Goal: Information Seeking & Learning: Compare options

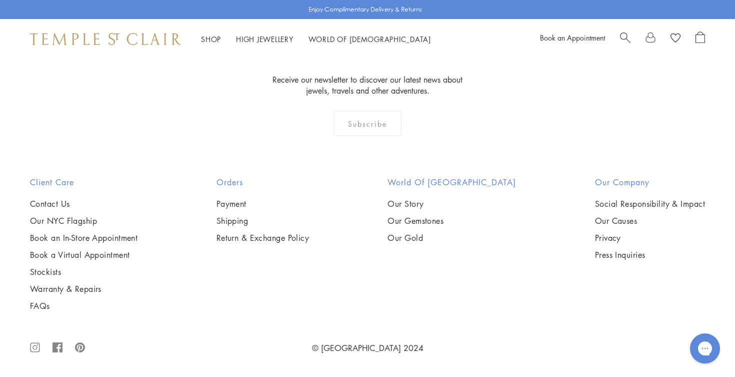
scroll to position [4786, 0]
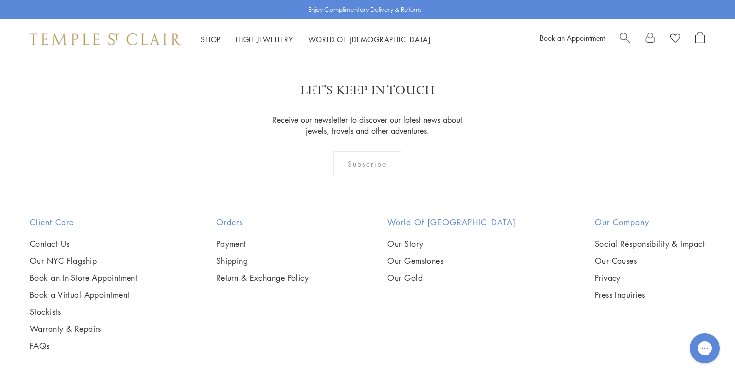
scroll to position [310, 0]
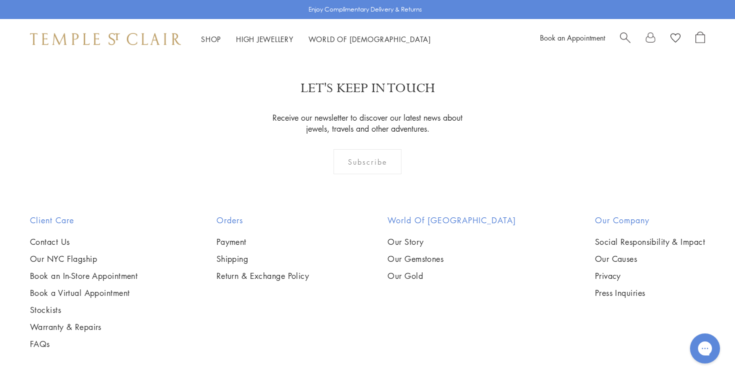
click at [349, 14] on link "1" at bounding box center [350, 0] width 33 height 28
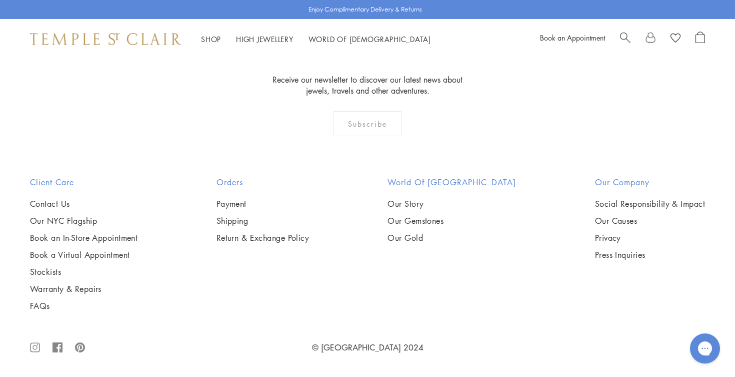
scroll to position [2658, 0]
click at [0, 0] on img at bounding box center [0, 0] width 0 height 0
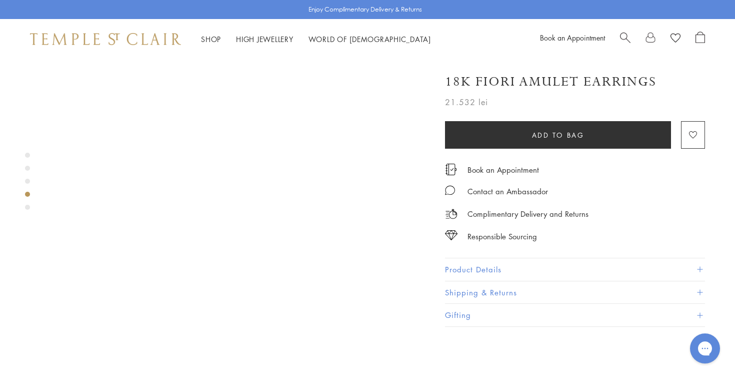
scroll to position [1006, 0]
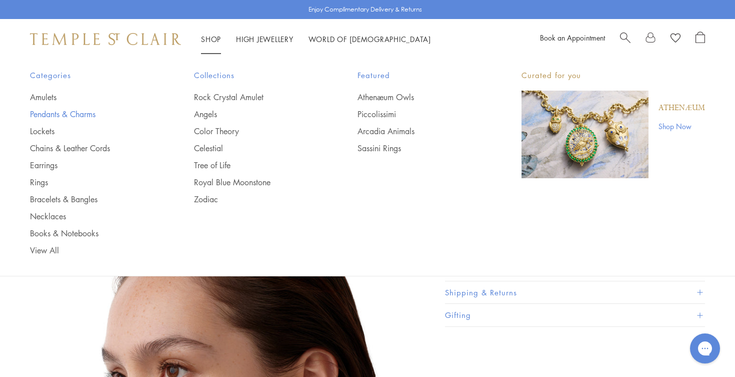
click at [74, 116] on link "Pendants & Charms" at bounding box center [92, 114] width 124 height 11
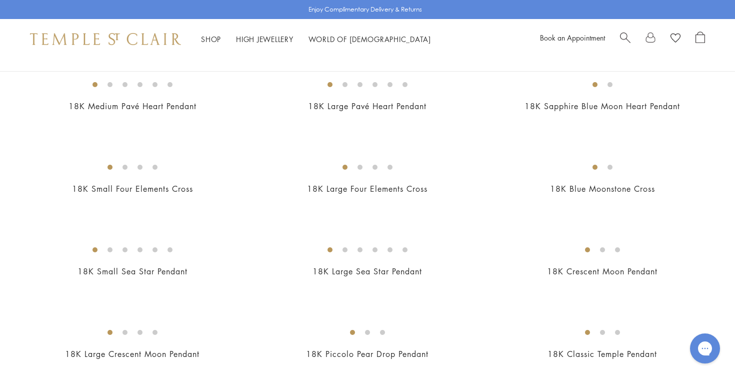
scroll to position [938, 0]
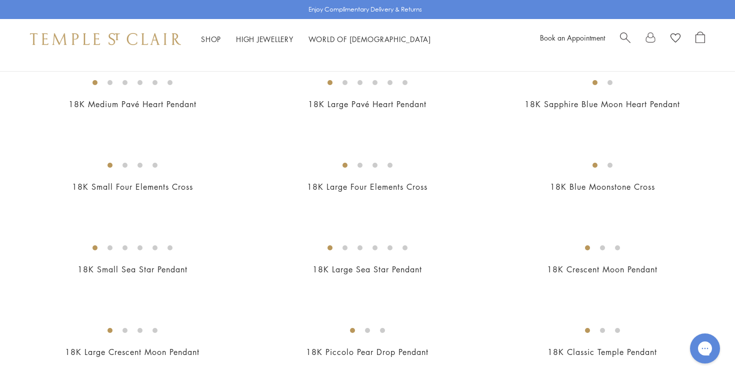
click at [0, 0] on img at bounding box center [0, 0] width 0 height 0
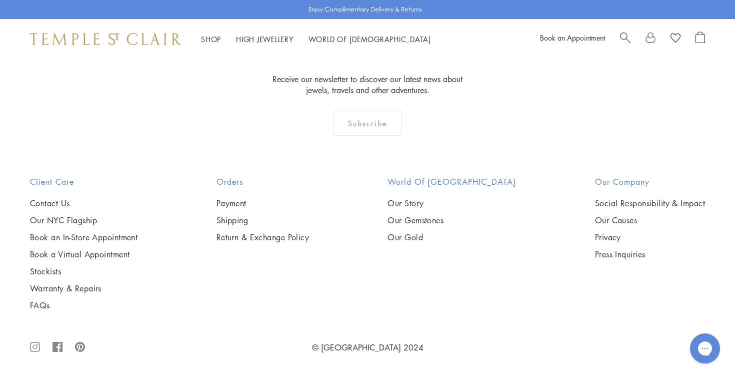
scroll to position [6041, 0]
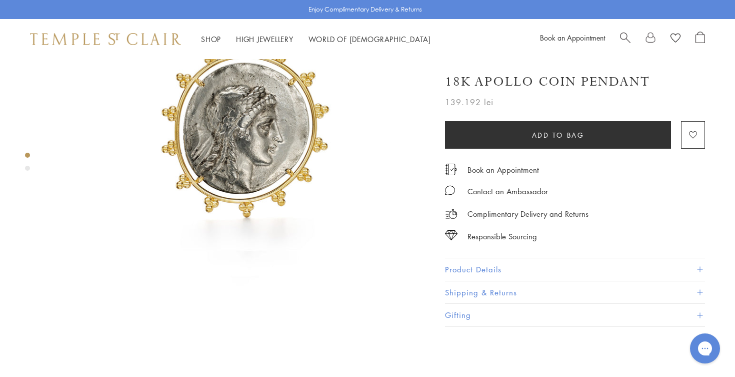
scroll to position [154, 0]
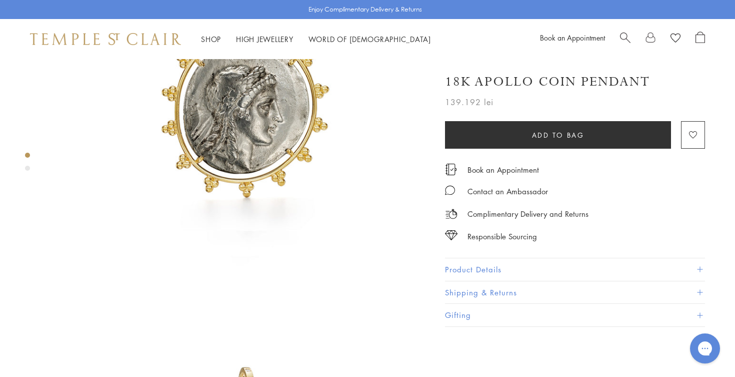
click at [483, 263] on button "Product Details" at bounding box center [575, 269] width 260 height 23
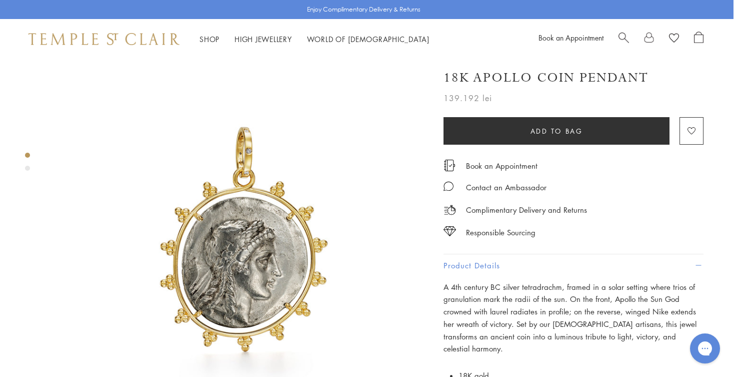
scroll to position [0, 2]
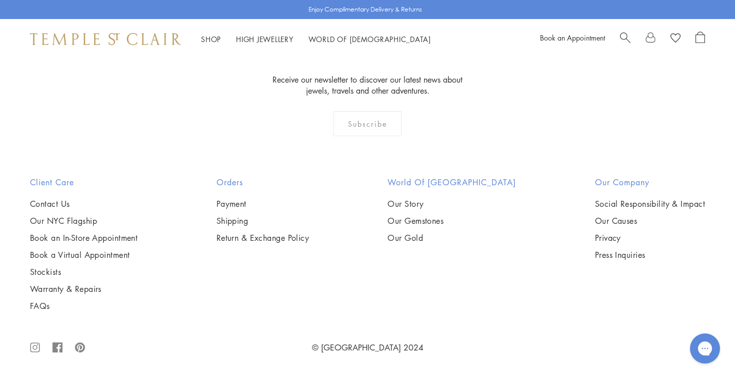
scroll to position [5459, 0]
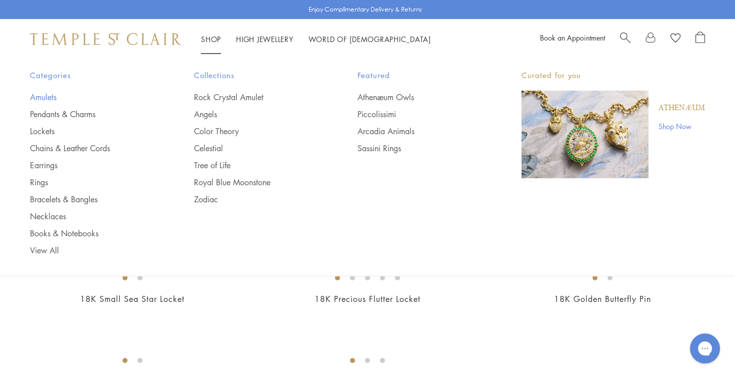
click at [53, 94] on link "Amulets" at bounding box center [92, 97] width 124 height 11
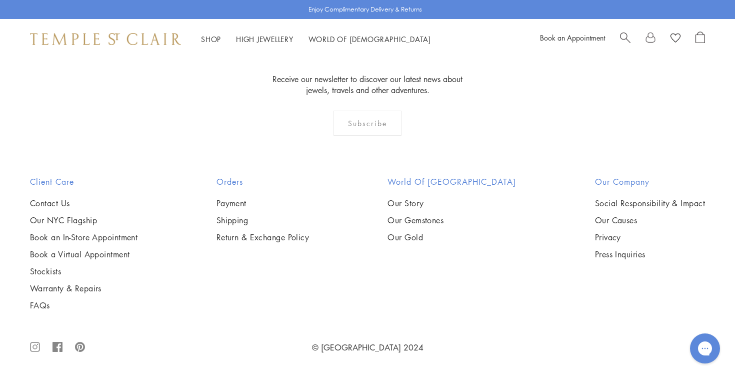
scroll to position [5924, 0]
